Goal: Transaction & Acquisition: Book appointment/travel/reservation

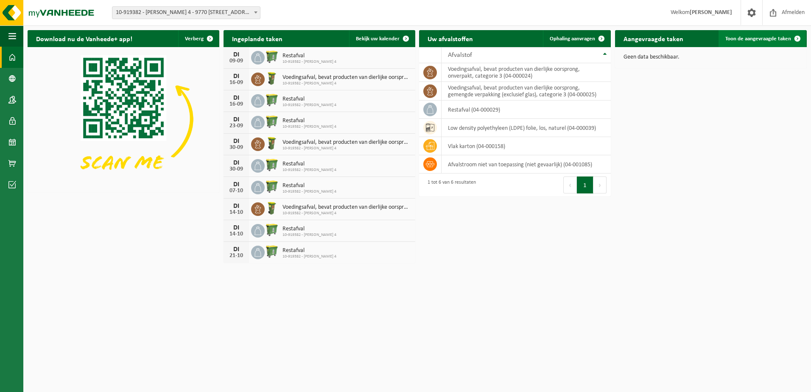
click at [396, 39] on span "Toon de aangevraagde taken" at bounding box center [759, 39] width 66 height 6
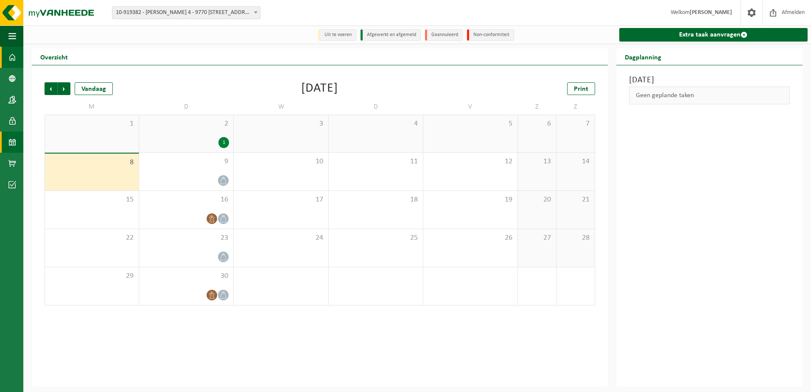
click at [13, 53] on span at bounding box center [12, 57] width 8 height 21
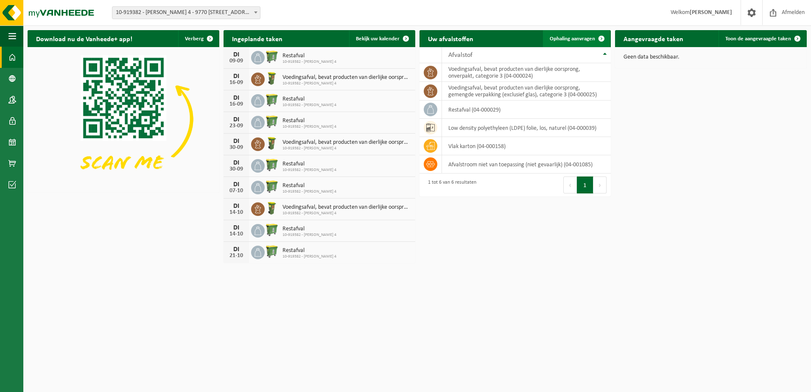
click at [569, 37] on span "Ophaling aanvragen" at bounding box center [572, 39] width 45 height 6
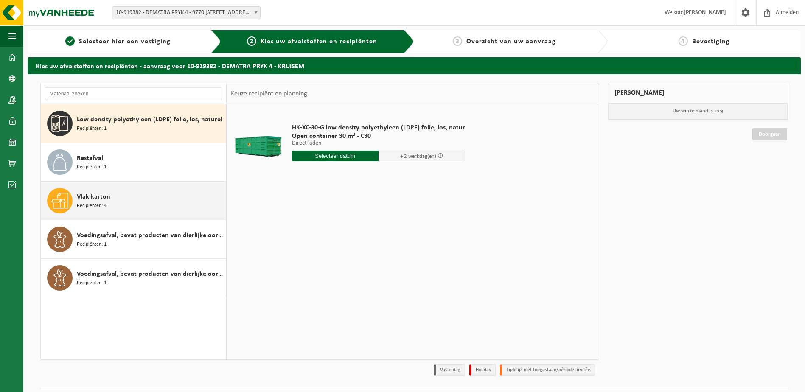
click at [58, 197] on icon at bounding box center [59, 201] width 17 height 16
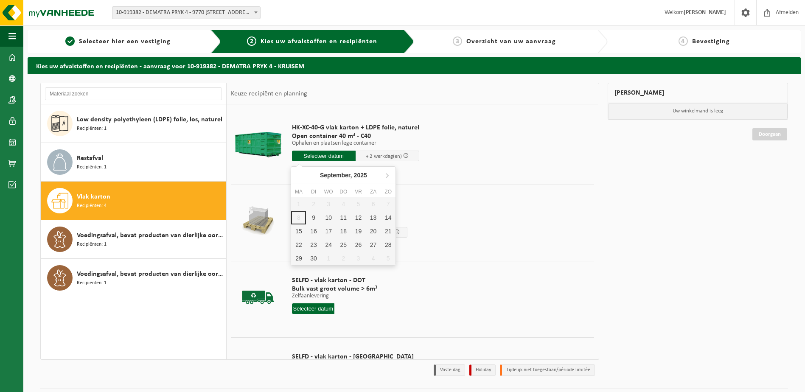
click at [330, 156] on input "text" at bounding box center [324, 156] width 64 height 11
click at [313, 215] on div "9" at bounding box center [313, 218] width 15 height 14
type input "Van 2025-09-09"
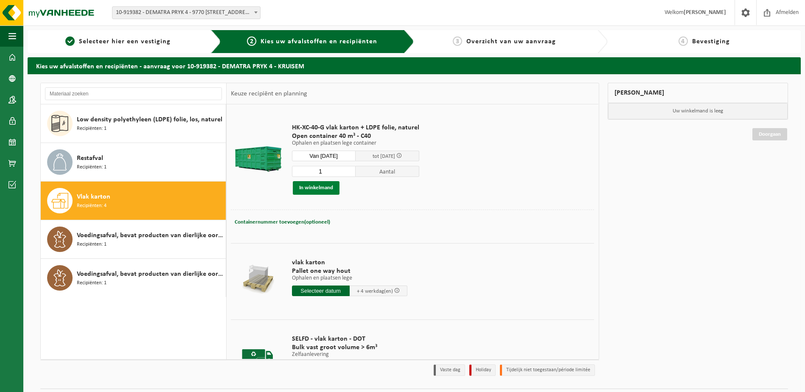
click at [304, 185] on button "In winkelmand" at bounding box center [316, 188] width 47 height 14
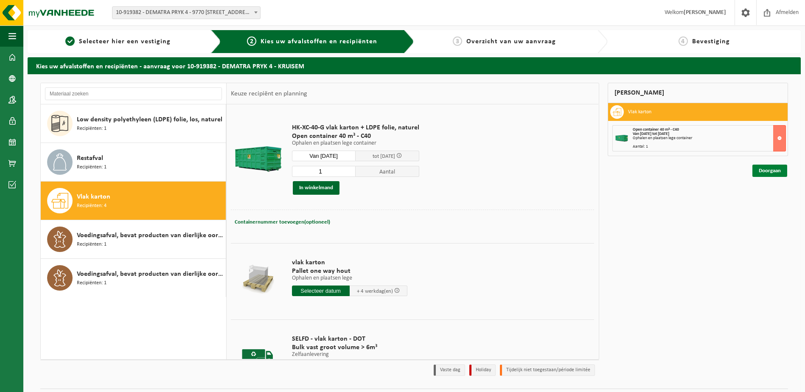
click at [773, 168] on link "Doorgaan" at bounding box center [769, 171] width 35 height 12
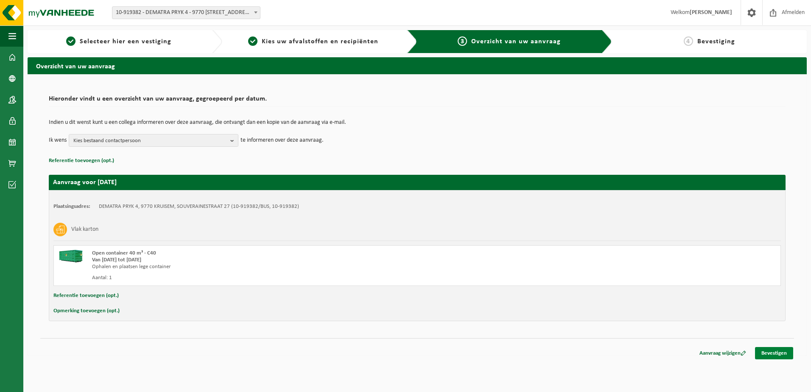
click at [776, 349] on link "Bevestigen" at bounding box center [774, 353] width 38 height 12
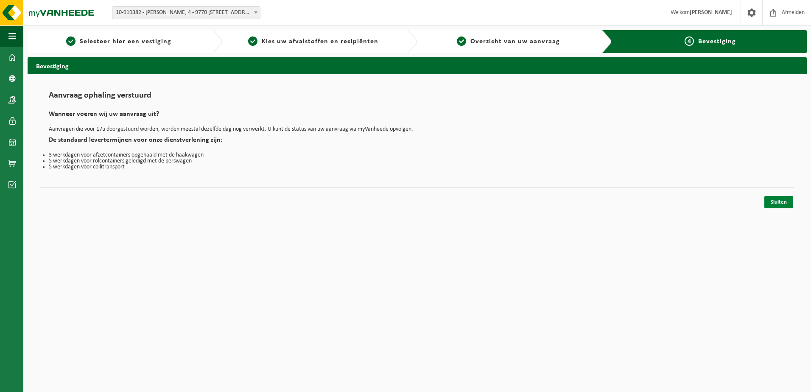
click at [776, 203] on link "Sluiten" at bounding box center [779, 202] width 29 height 12
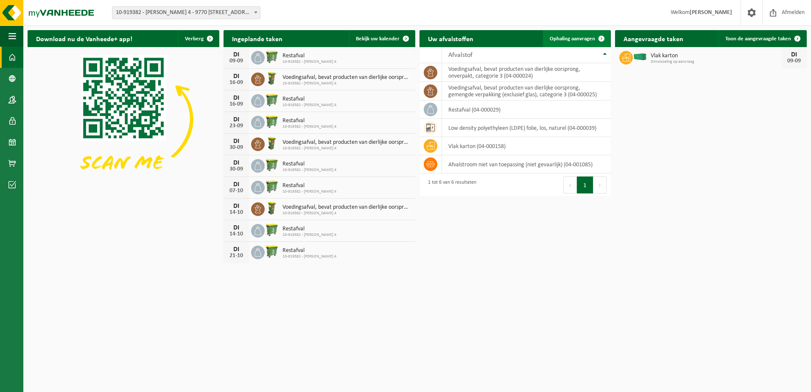
click at [583, 39] on span "Ophaling aanvragen" at bounding box center [572, 39] width 45 height 6
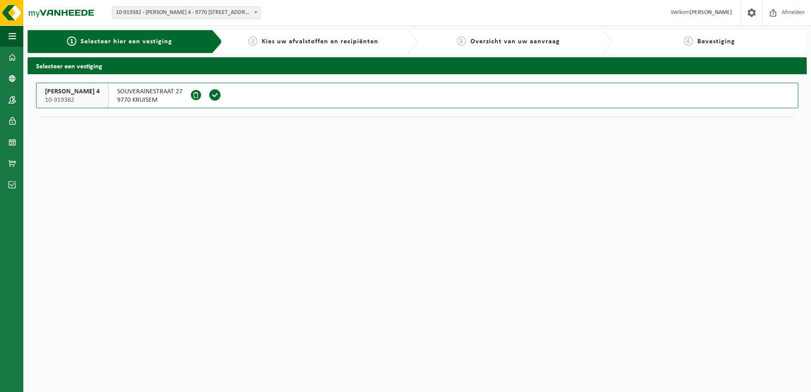
click at [209, 93] on span at bounding box center [215, 95] width 13 height 13
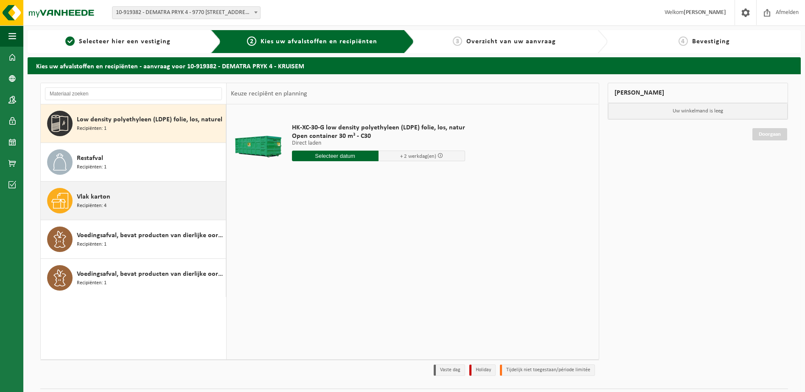
click at [80, 200] on span "Vlak karton" at bounding box center [94, 197] width 34 height 10
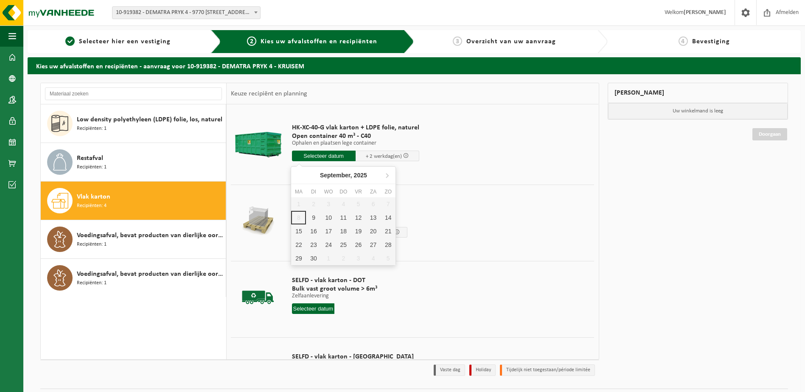
click at [327, 157] on input "text" at bounding box center [324, 156] width 64 height 11
click at [298, 232] on div "15" at bounding box center [298, 231] width 15 height 14
type input "Van 2025-09-15"
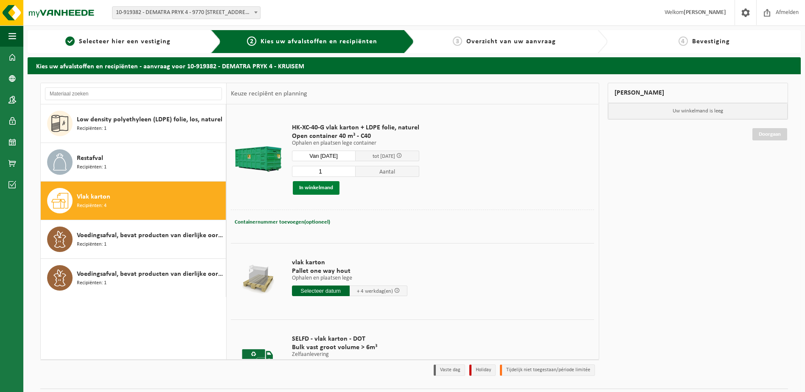
click at [322, 191] on button "In winkelmand" at bounding box center [316, 188] width 47 height 14
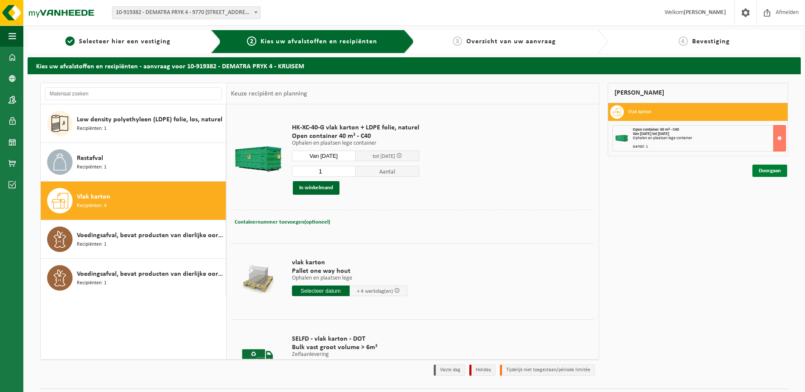
click at [767, 171] on link "Doorgaan" at bounding box center [769, 171] width 35 height 12
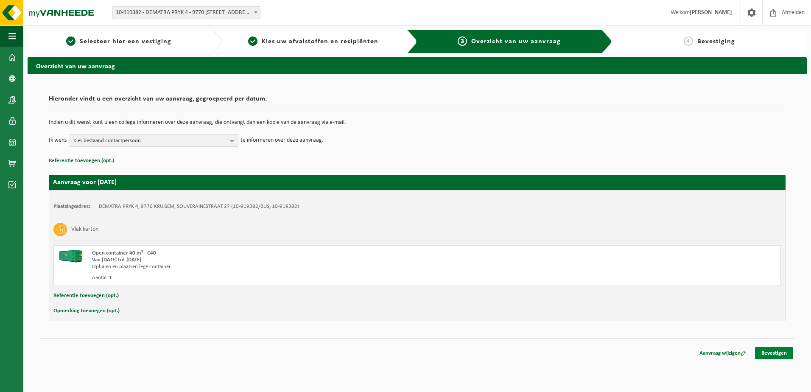
click at [773, 350] on link "Bevestigen" at bounding box center [774, 353] width 38 height 12
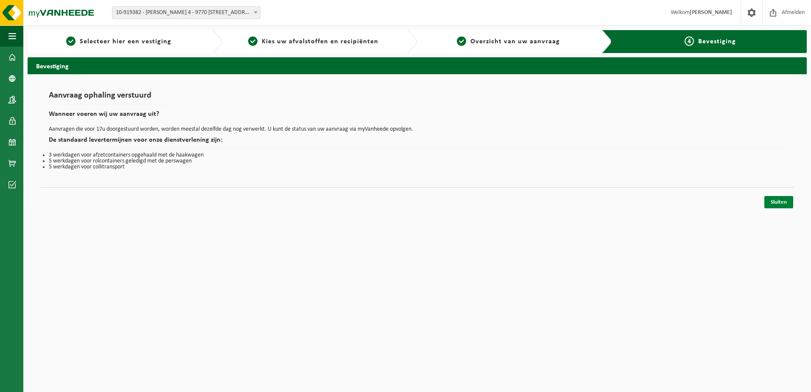
click at [777, 207] on link "Sluiten" at bounding box center [779, 202] width 29 height 12
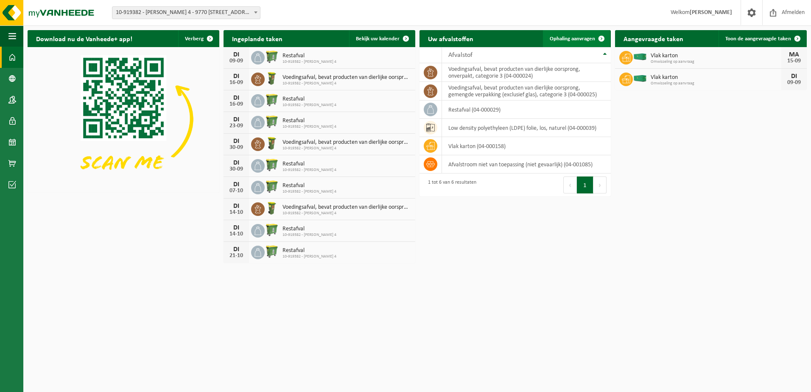
click at [570, 31] on link "Ophaling aanvragen" at bounding box center [576, 38] width 67 height 17
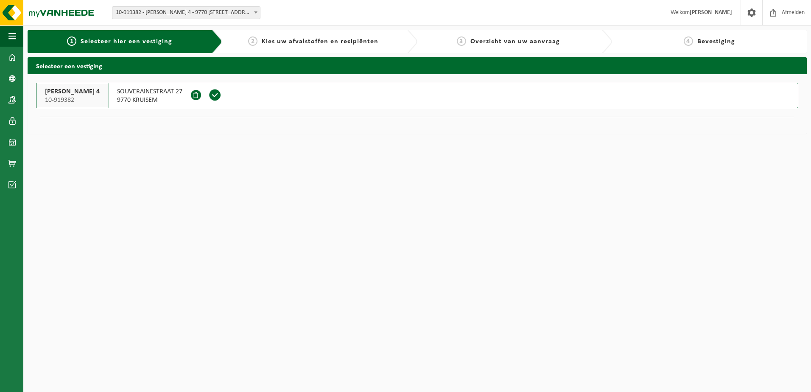
click at [211, 92] on span at bounding box center [215, 95] width 13 height 13
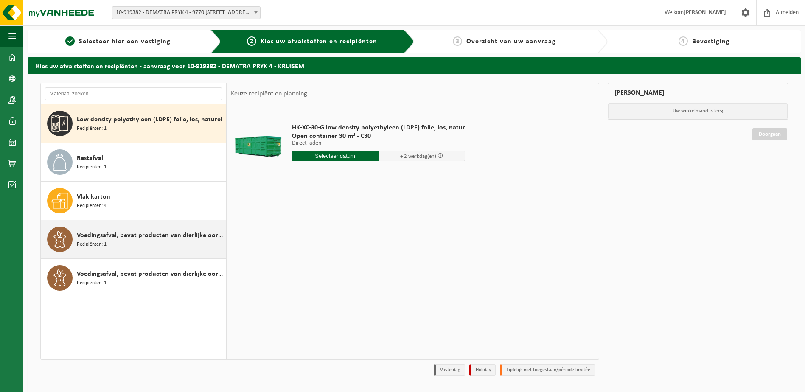
click at [106, 235] on span "Voedingsafval, bevat producten van dierlijke oorsprong, gemengde verpakking (ex…" at bounding box center [150, 235] width 147 height 10
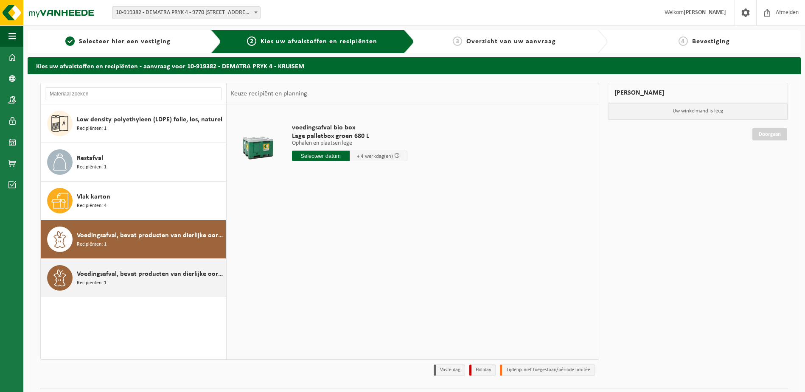
click at [96, 282] on span "Recipiënten: 1" at bounding box center [92, 283] width 30 height 8
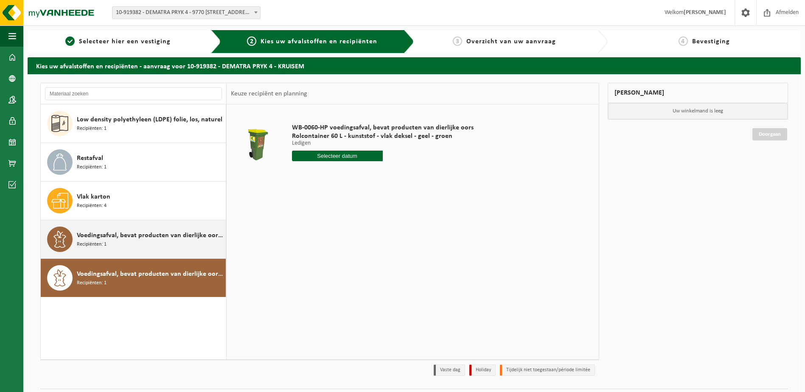
click at [95, 235] on span "Voedingsafval, bevat producten van dierlijke oorsprong, gemengde verpakking (ex…" at bounding box center [150, 235] width 147 height 10
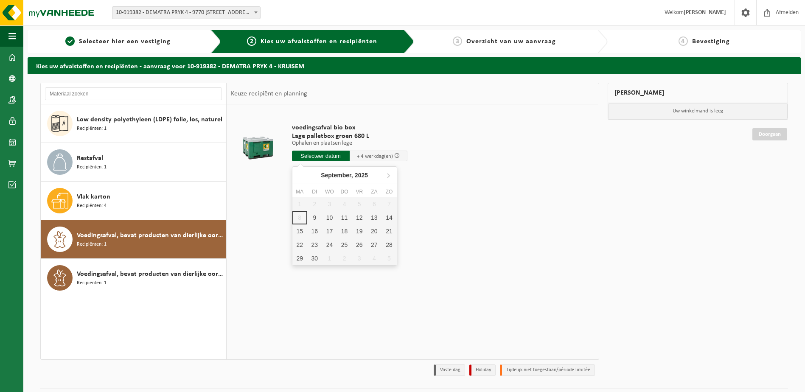
click at [315, 158] on input "text" at bounding box center [321, 156] width 58 height 11
click at [342, 217] on div "11" at bounding box center [344, 218] width 15 height 14
type input "Van 2025-09-11"
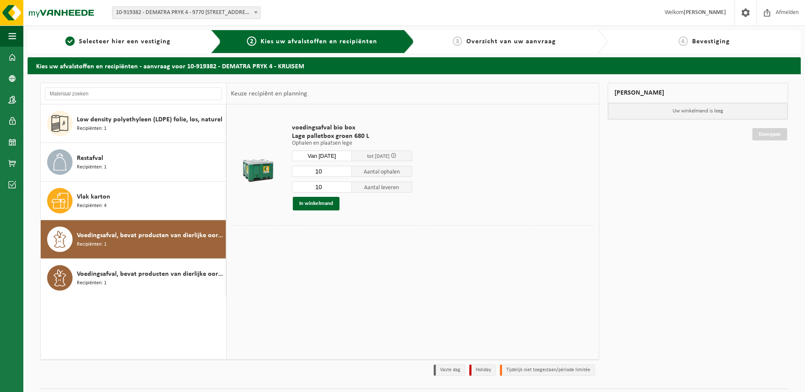
click at [326, 168] on input "10" at bounding box center [322, 171] width 60 height 11
type input "1"
type input "6"
click at [331, 188] on input "10" at bounding box center [322, 187] width 60 height 11
type input "1"
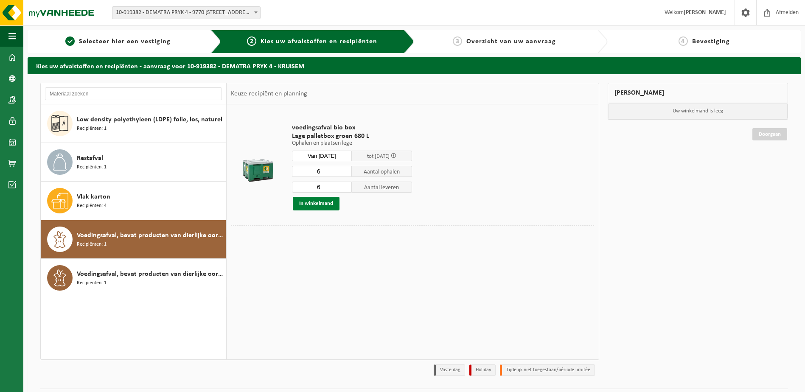
type input "6"
click at [318, 207] on button "In winkelmand" at bounding box center [316, 204] width 47 height 14
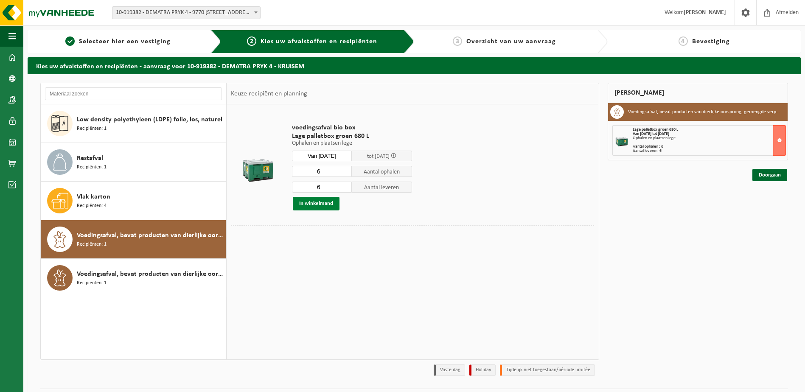
click at [322, 207] on button "In winkelmand" at bounding box center [316, 204] width 47 height 14
click at [308, 204] on button "In winkelmand" at bounding box center [316, 204] width 47 height 14
click at [772, 172] on link "Doorgaan" at bounding box center [769, 175] width 35 height 12
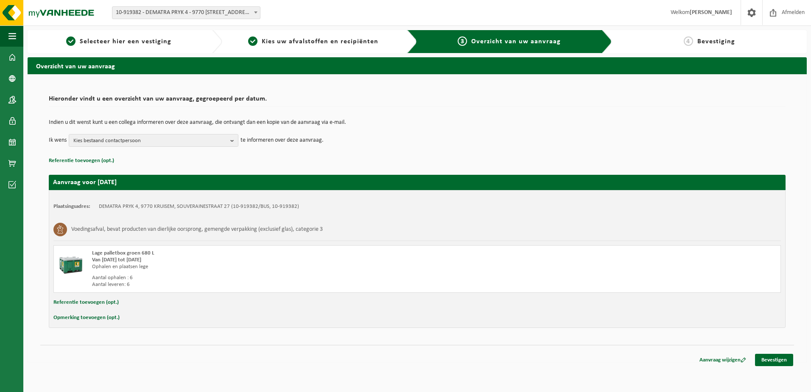
click at [772, 353] on div "Aanvraag wijzigen Bevestigen" at bounding box center [417, 349] width 754 height 9
click at [777, 363] on link "Bevestigen" at bounding box center [774, 360] width 38 height 12
